Goal: Task Accomplishment & Management: Manage account settings

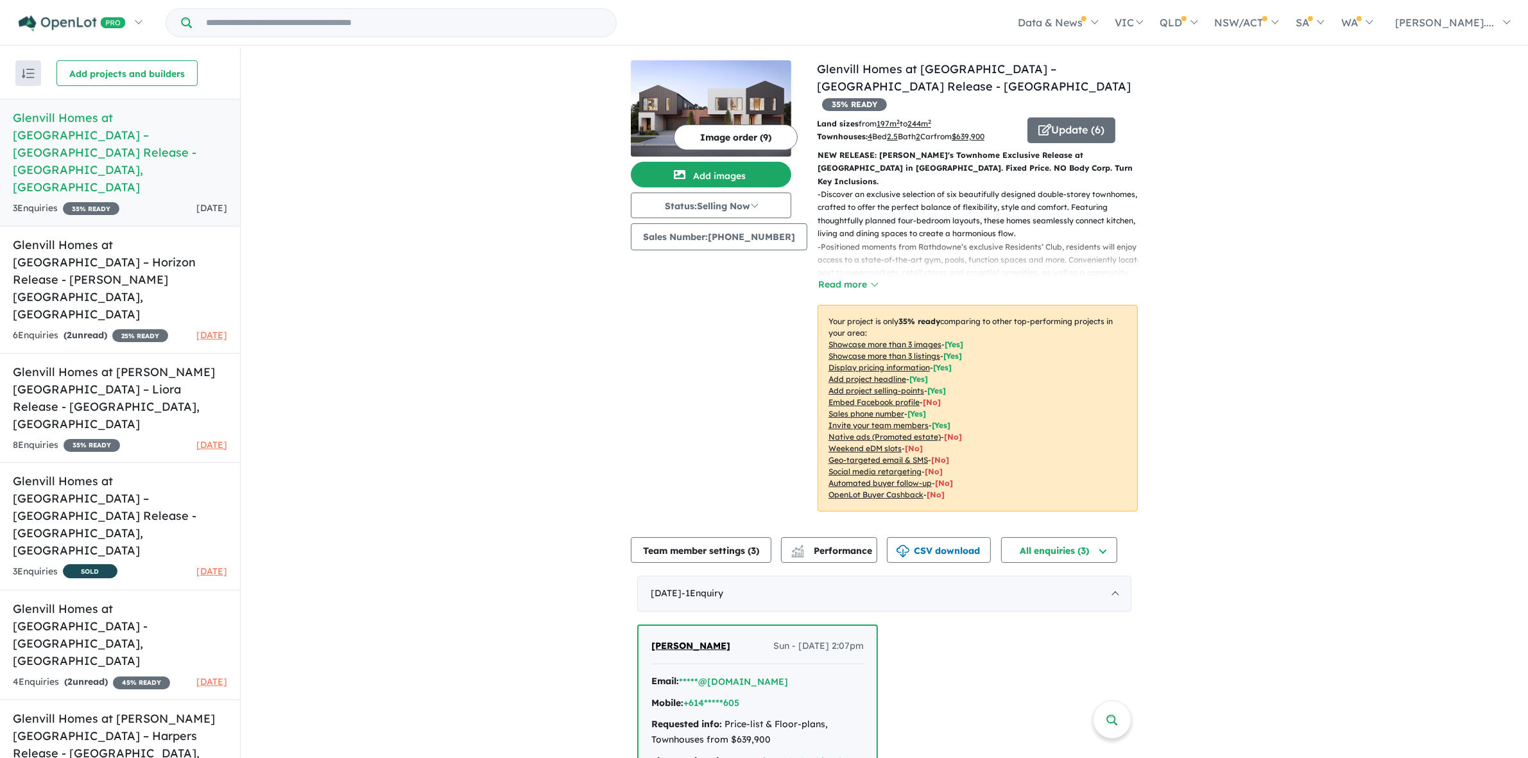
click at [351, 390] on div "View 6 projects in your account Glenvill Homes at [GEOGRAPHIC_DATA] – [GEOGRAPH…" at bounding box center [885, 495] width 1288 height 897
click at [161, 710] on h5 "Glenvill Homes at [PERSON_NAME][GEOGRAPHIC_DATA] – Harpers Release - [GEOGRAPHI…" at bounding box center [120, 744] width 214 height 69
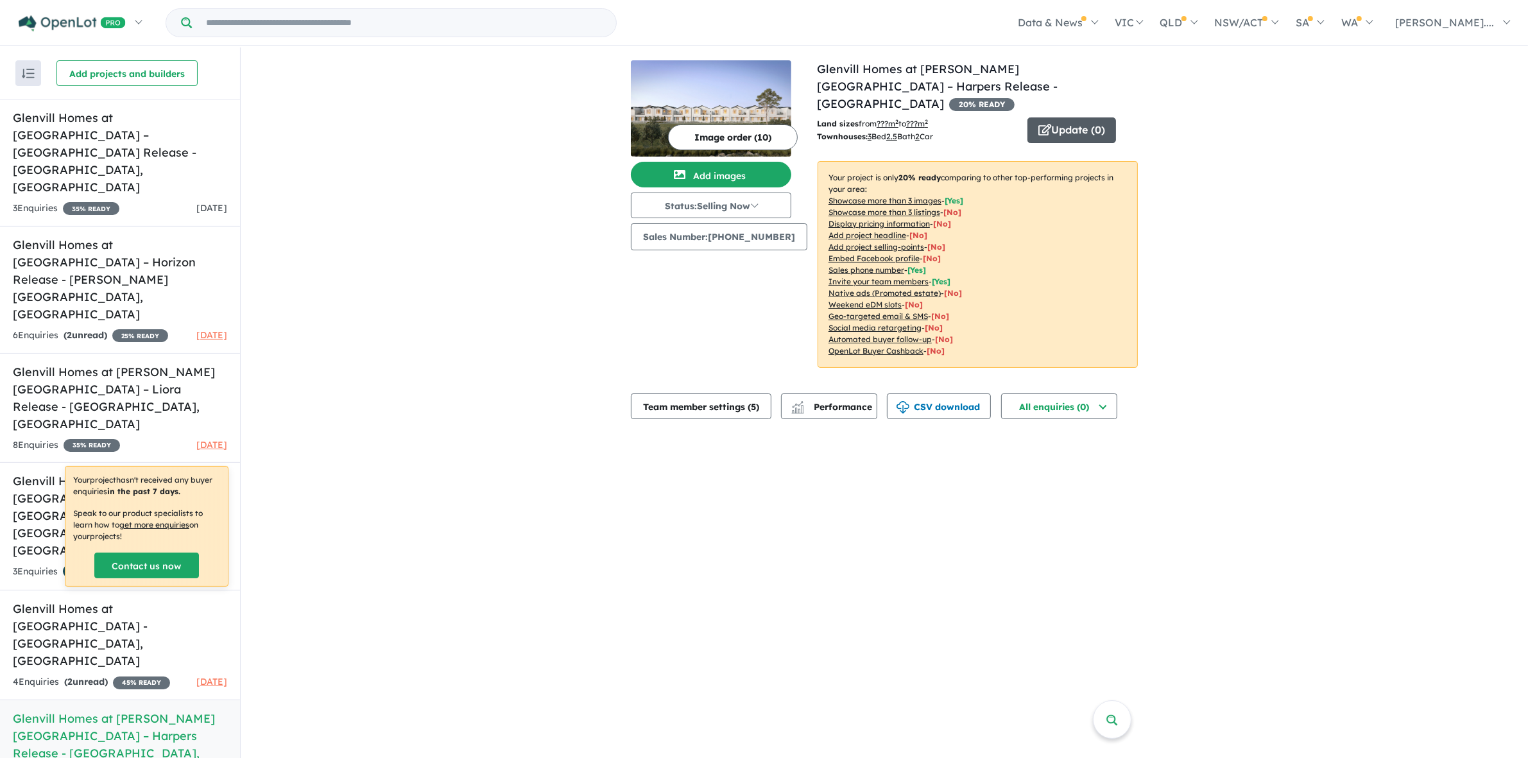
click at [1070, 117] on button "Update ( 0 )" at bounding box center [1072, 130] width 89 height 26
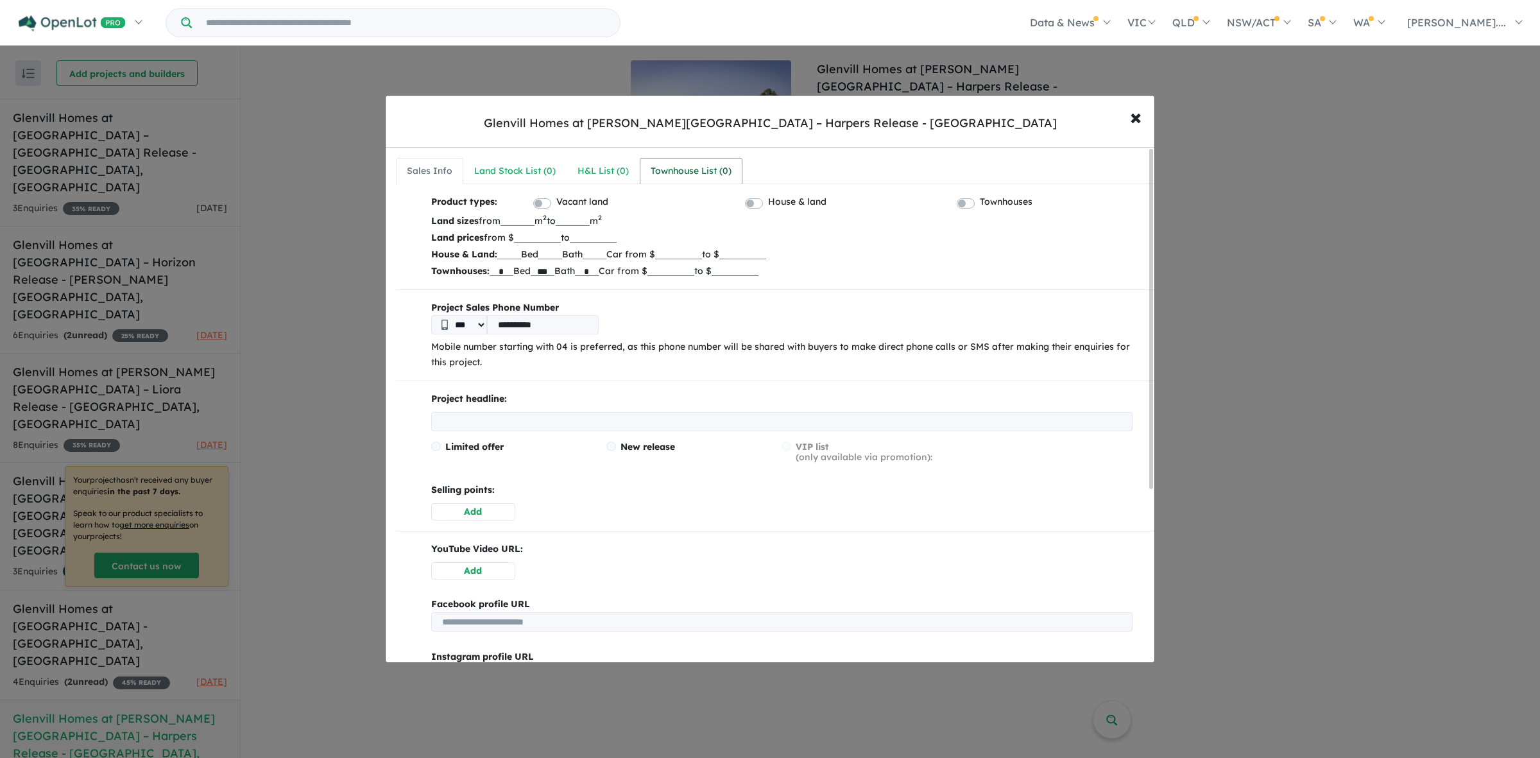
click at [702, 164] on div "Townhouse List ( 0 )" at bounding box center [691, 171] width 81 height 15
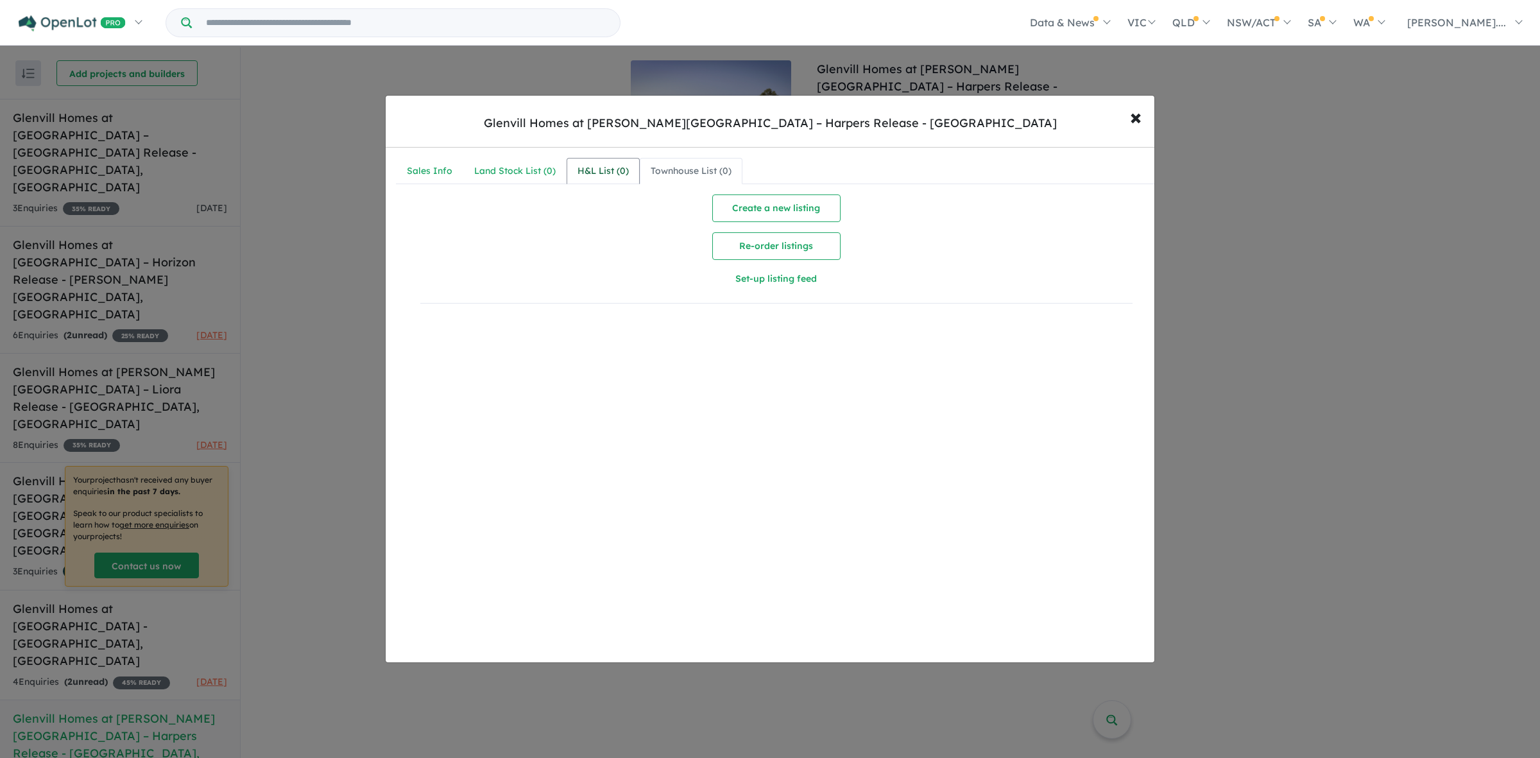
click at [611, 175] on div "H&L List ( 0 )" at bounding box center [603, 171] width 51 height 15
click at [710, 182] on link "Townhouse List ( 0 )" at bounding box center [691, 171] width 103 height 27
click at [756, 212] on button "Create a new listing" at bounding box center [776, 208] width 128 height 28
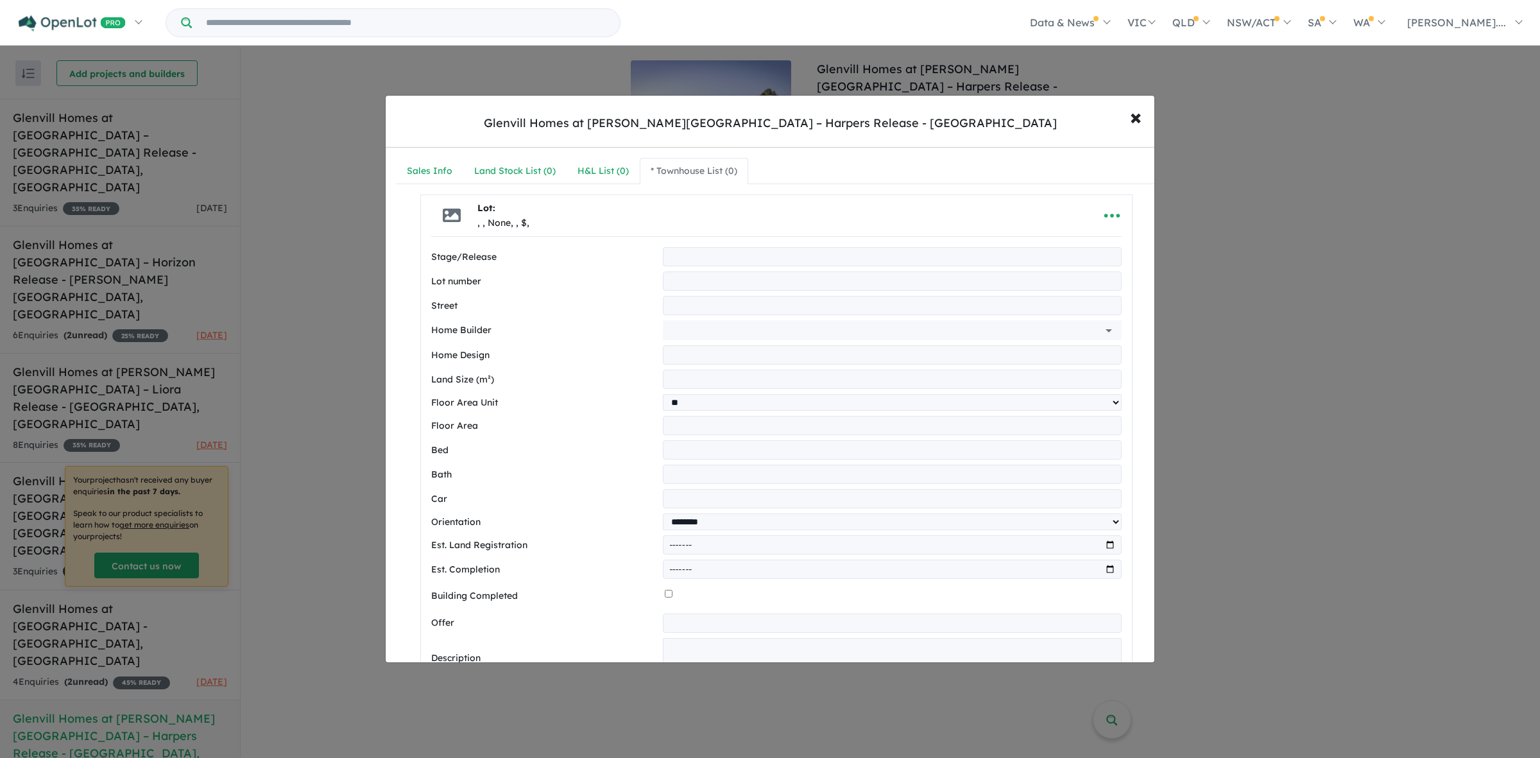
click at [1332, 347] on div "**********" at bounding box center [770, 379] width 1540 height 758
